Goal: Task Accomplishment & Management: Use online tool/utility

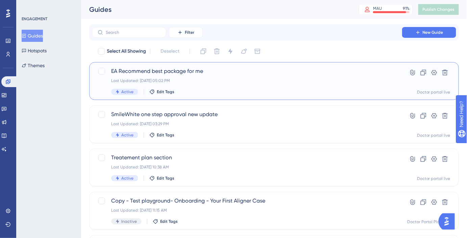
click at [175, 75] on span "EA Recommend best package for me" at bounding box center [247, 71] width 272 height 8
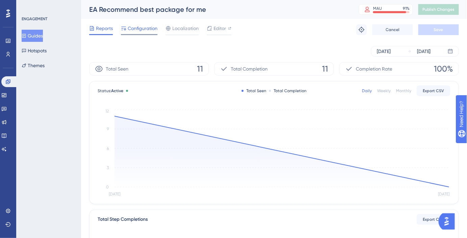
click at [150, 27] on span "Configuration" at bounding box center [143, 28] width 30 height 8
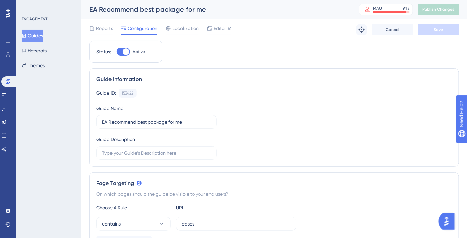
click at [126, 53] on div at bounding box center [126, 51] width 7 height 7
click at [117, 52] on input "Active" at bounding box center [116, 52] width 0 height 0
checkbox input "false"
click at [436, 34] on button "Save" at bounding box center [438, 29] width 41 height 11
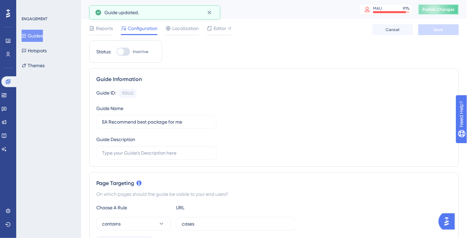
click at [442, 9] on span "Publish Changes" at bounding box center [438, 9] width 32 height 5
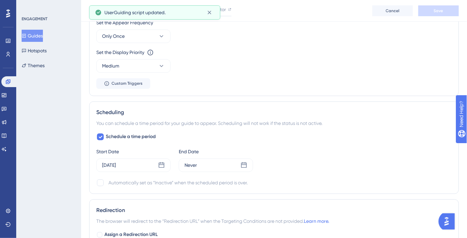
scroll to position [430, 0]
click at [129, 161] on div "[DATE]" at bounding box center [133, 165] width 74 height 14
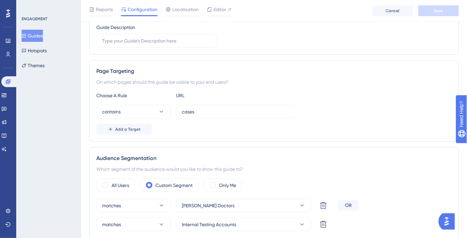
scroll to position [0, 0]
